Goal: Information Seeking & Learning: Learn about a topic

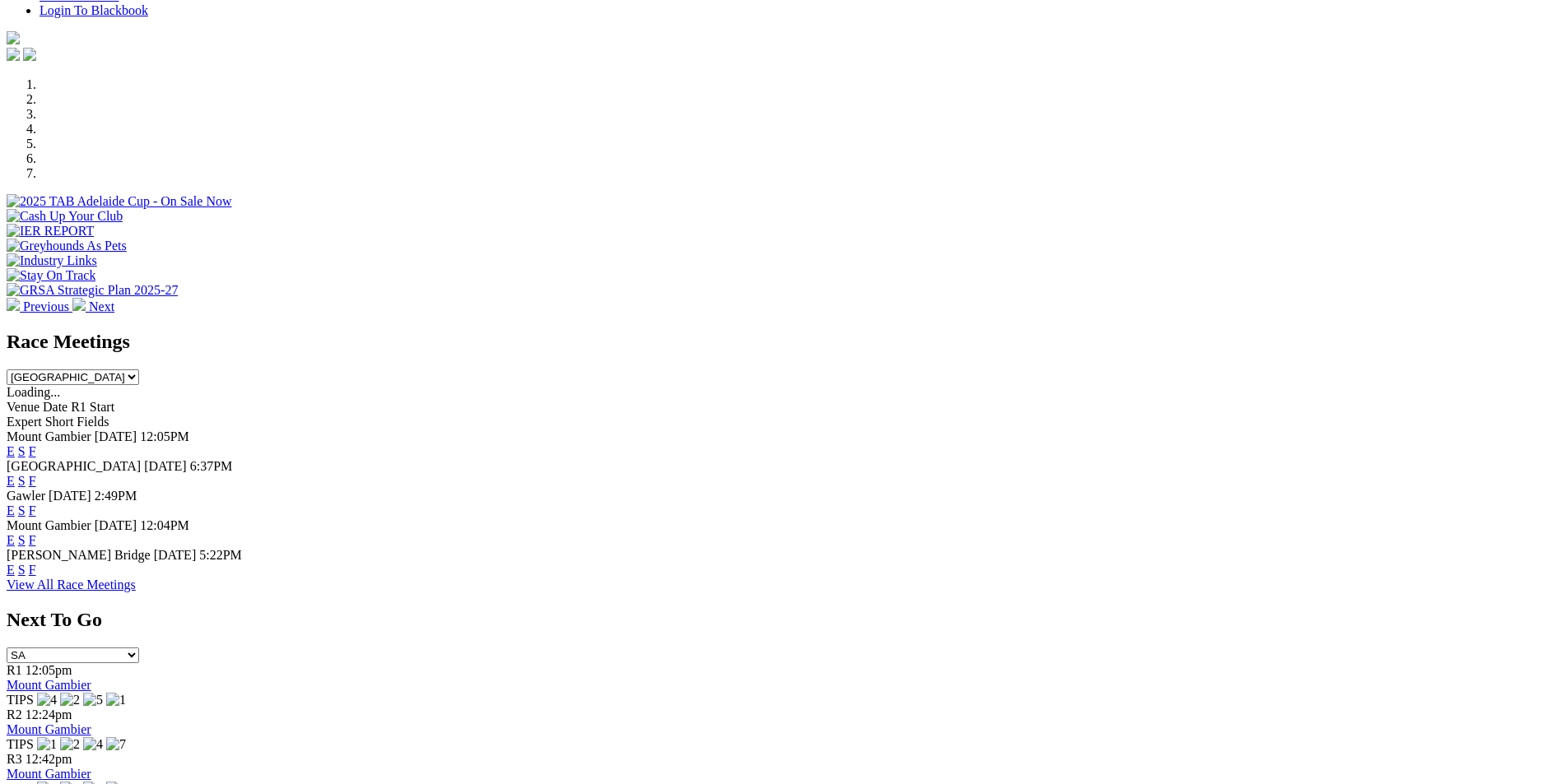
scroll to position [553, 0]
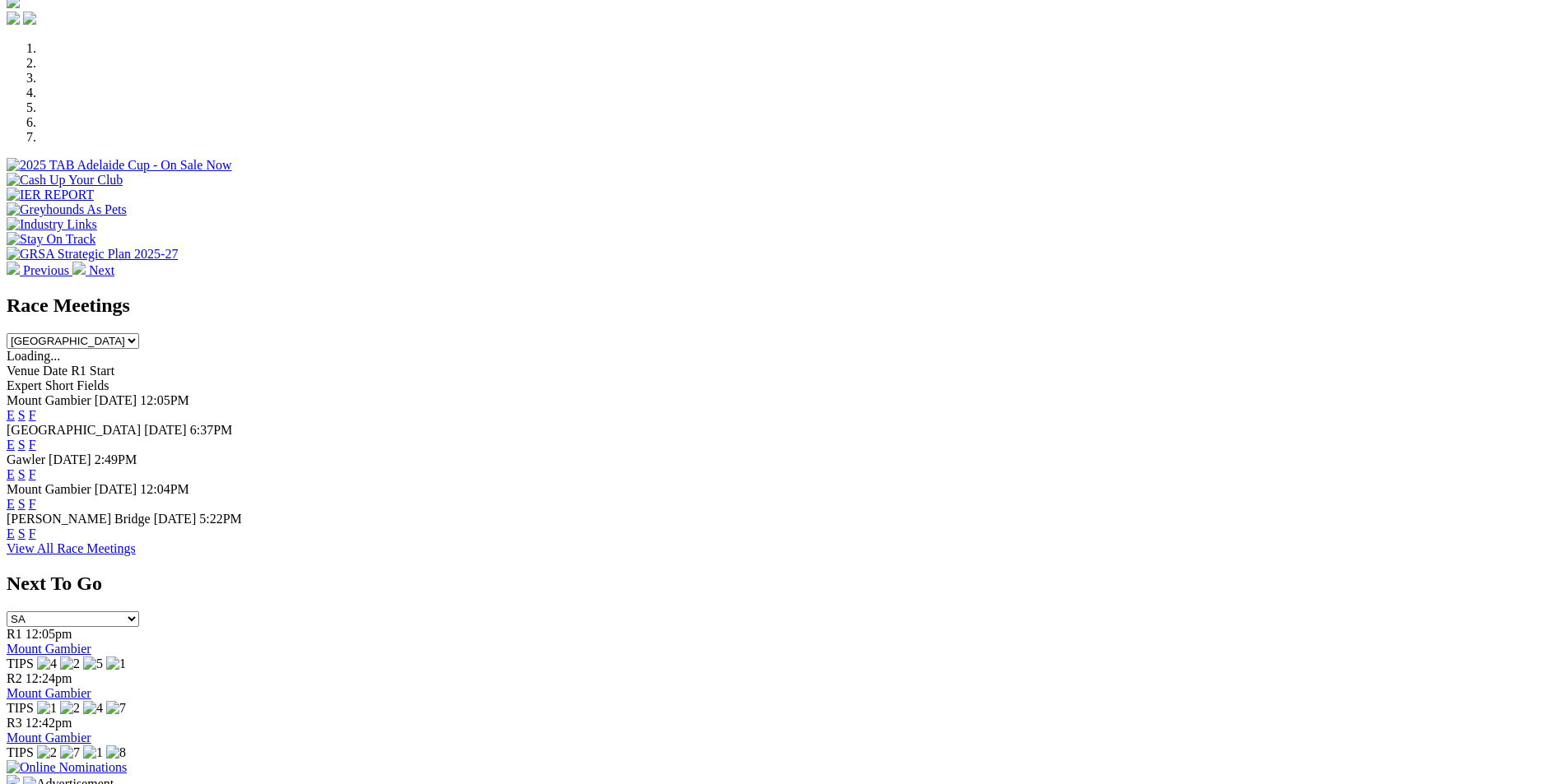
click at [36, 438] on link "F" at bounding box center [32, 444] width 7 height 14
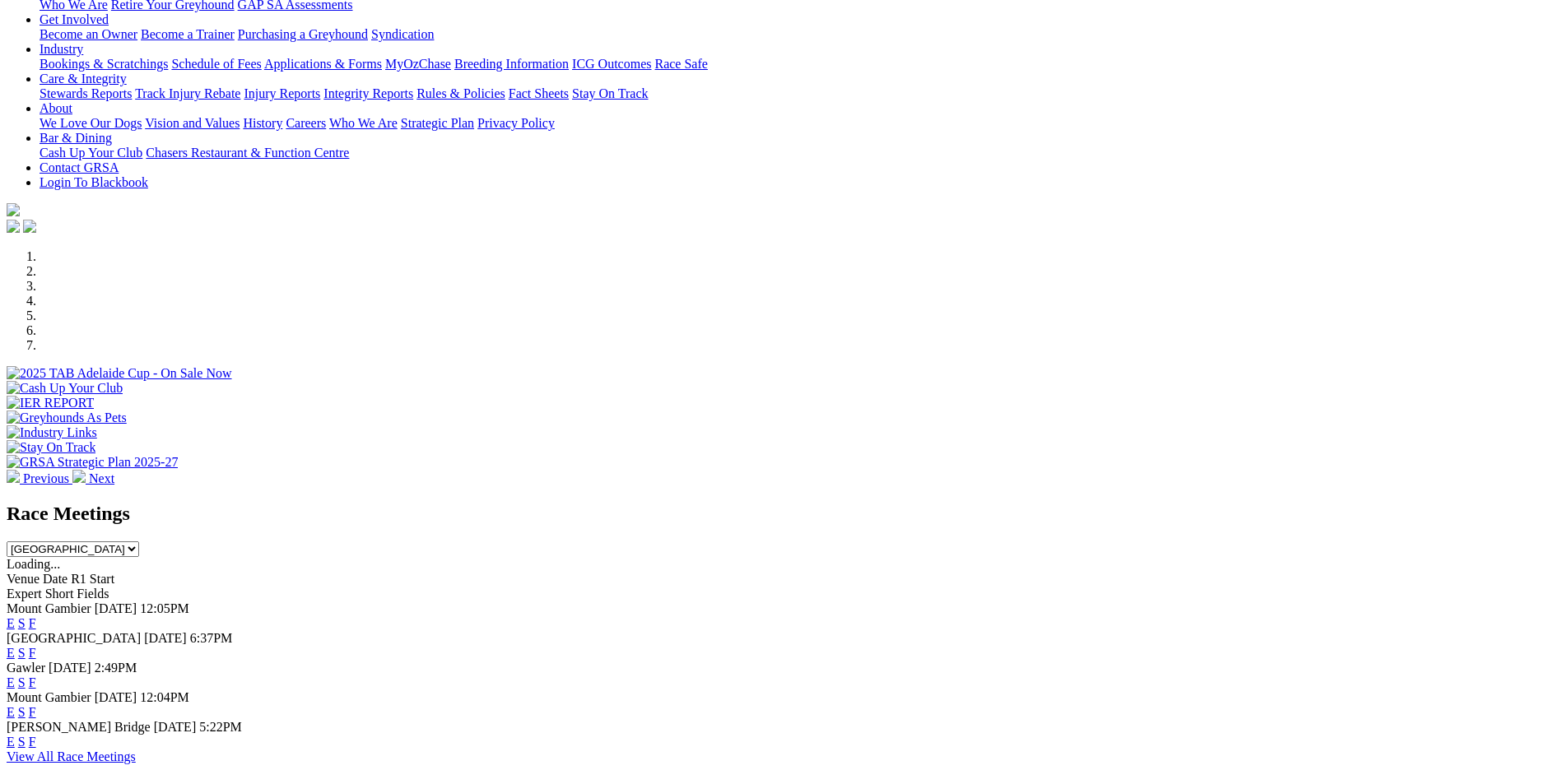
scroll to position [349, 0]
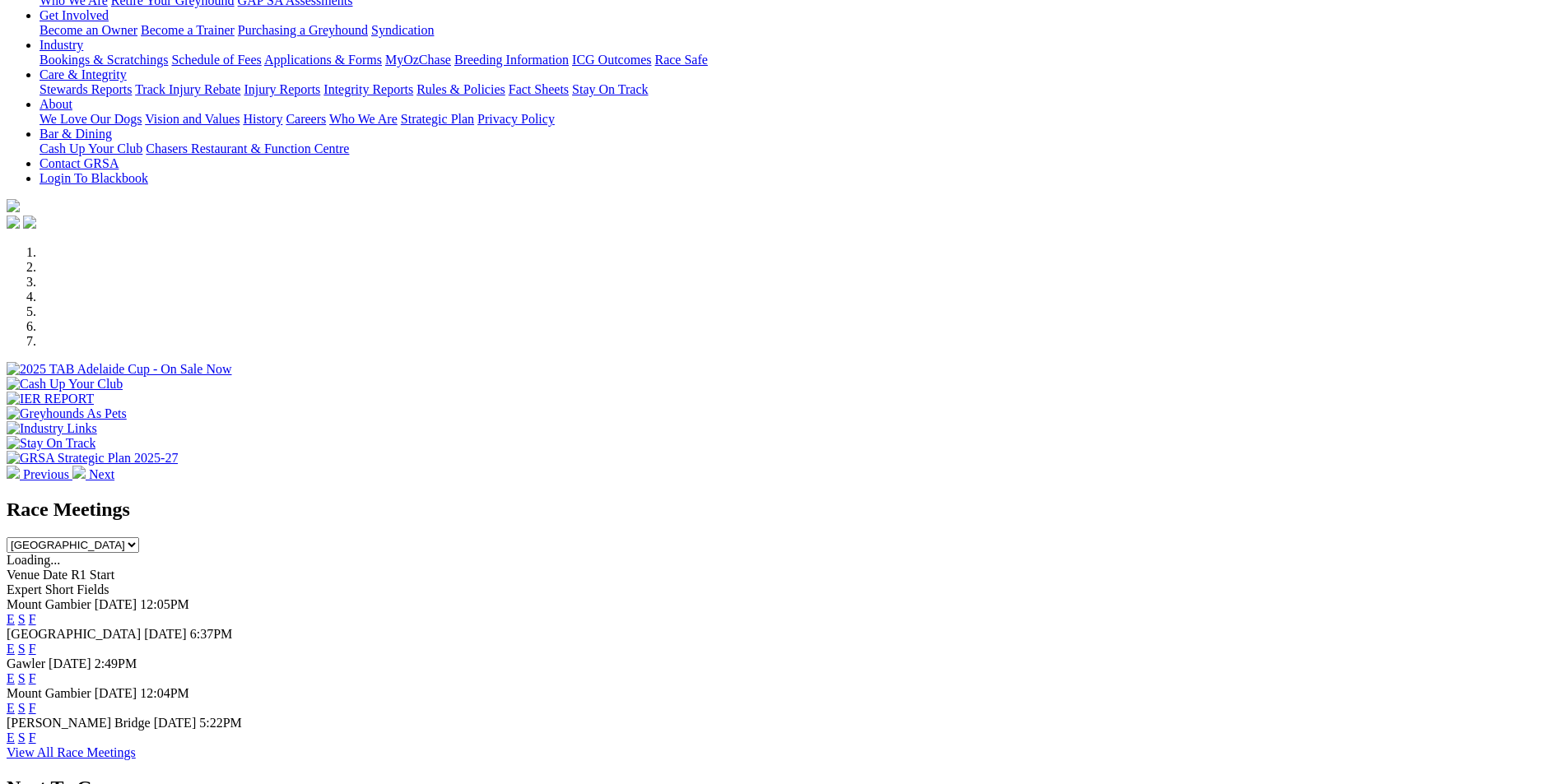
click at [36, 671] on link "F" at bounding box center [32, 678] width 7 height 14
